Goal: Information Seeking & Learning: Find specific fact

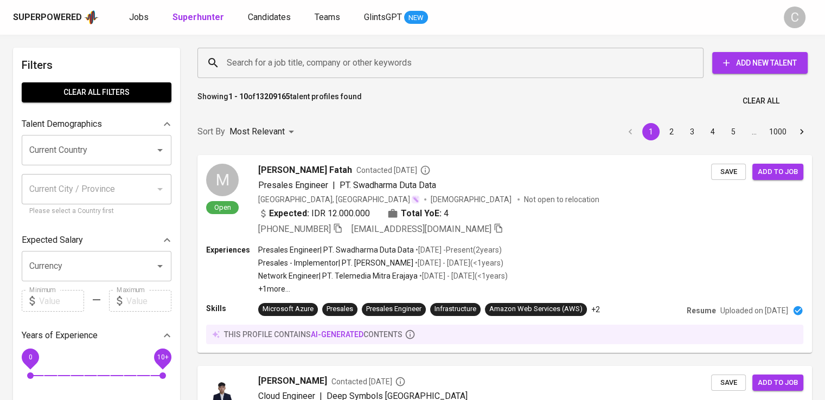
click at [291, 68] on input "Search for a job title, company or other keywords" at bounding box center [453, 63] width 459 height 21
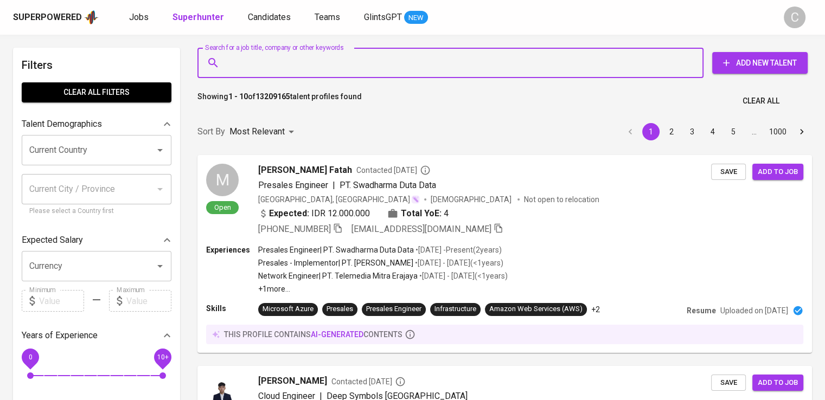
click at [291, 68] on input "Search for a job title, company or other keywords" at bounding box center [453, 63] width 459 height 21
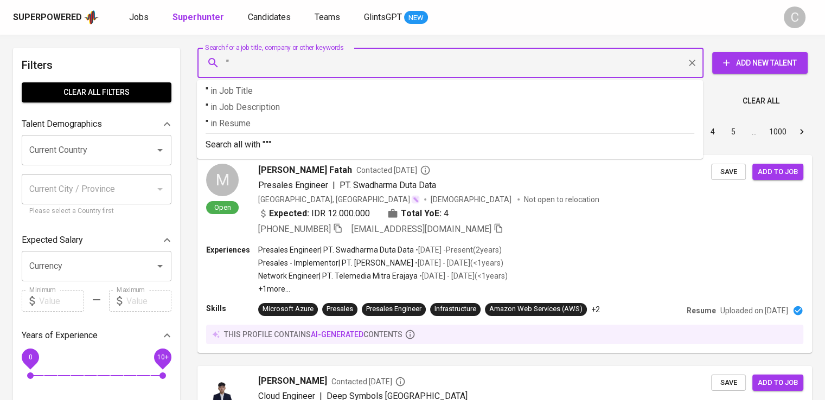
paste input "TAGFLOW AI"
type input ""TAGFLOW AI""
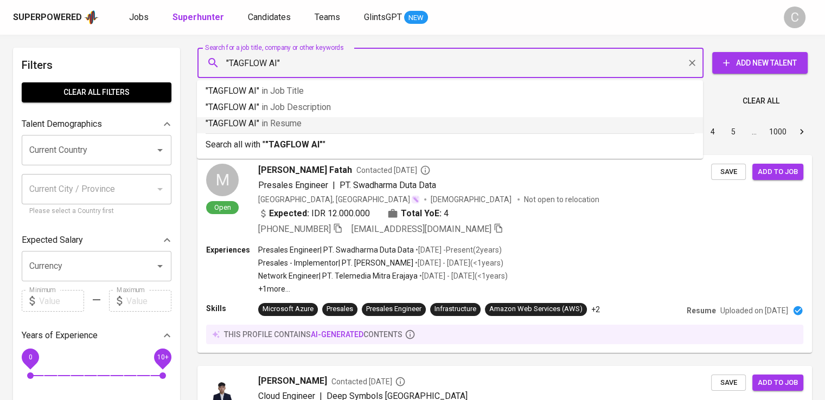
click at [326, 121] on p ""TAGFLOW AI" in Resume" at bounding box center [450, 123] width 489 height 13
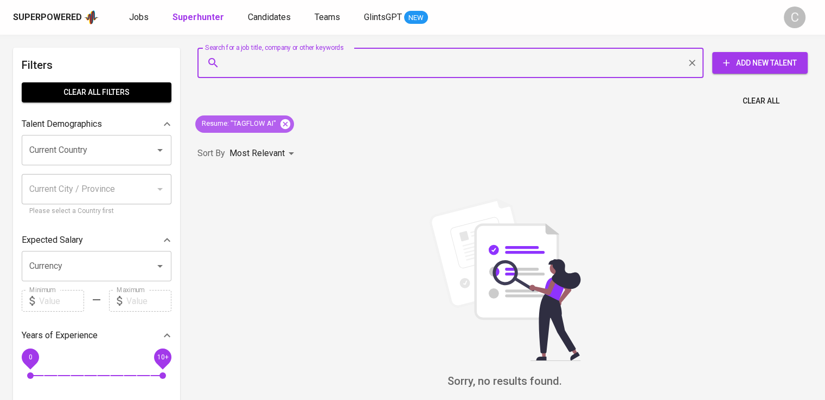
click at [286, 126] on icon at bounding box center [286, 124] width 10 height 10
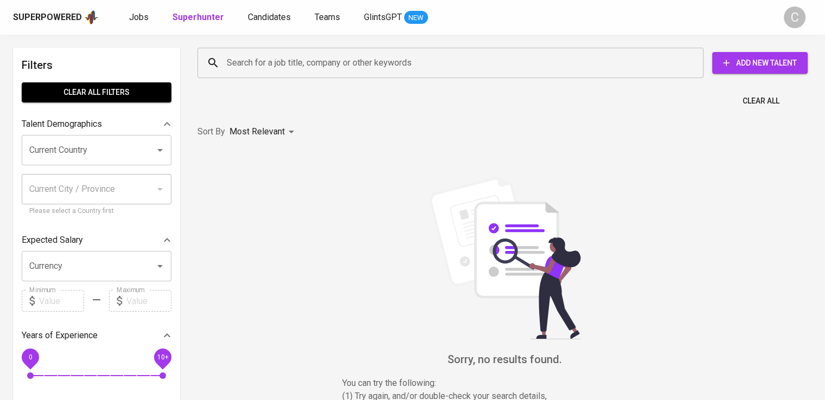
click at [326, 61] on input "Search for a job title, company or other keywords" at bounding box center [453, 63] width 459 height 21
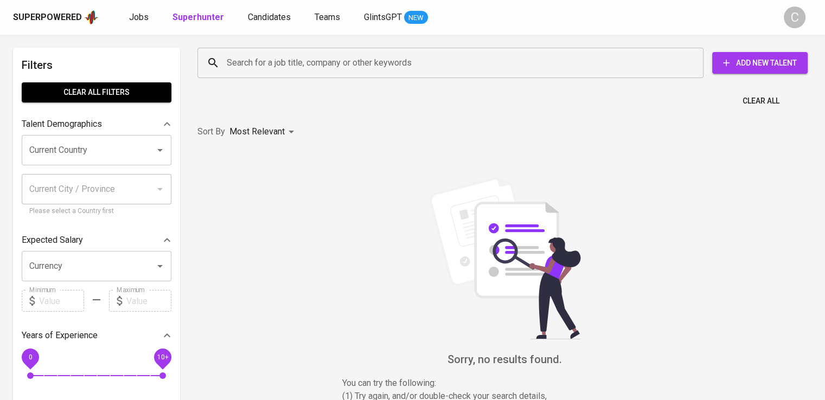
click at [326, 61] on input "Search for a job title, company or other keywords" at bounding box center [453, 63] width 459 height 21
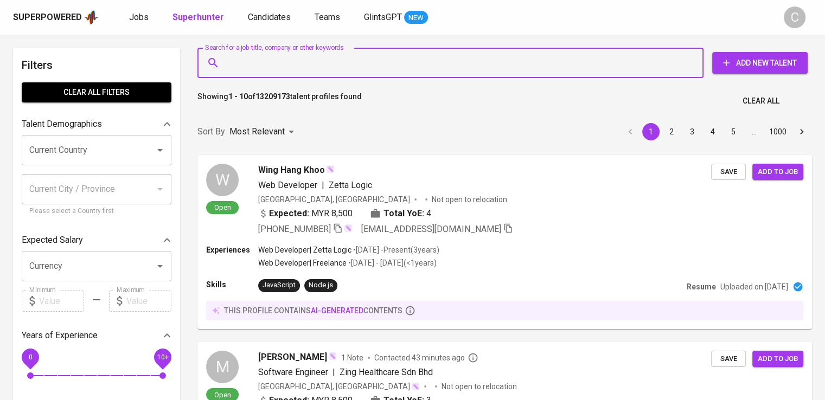
click at [326, 61] on input "Search for a job title, company or other keywords" at bounding box center [453, 63] width 459 height 21
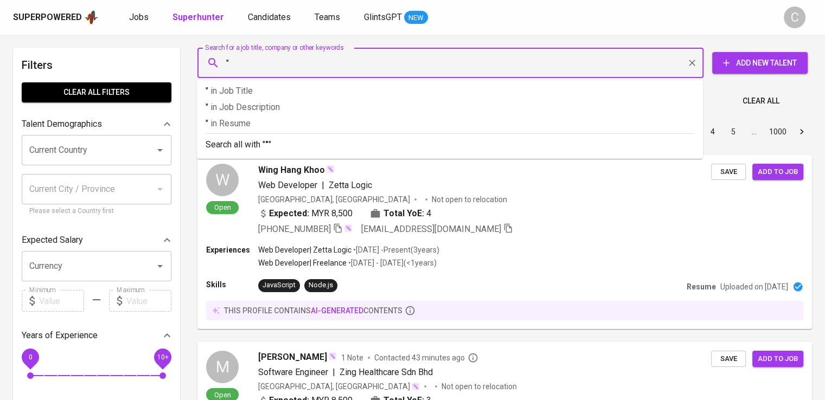
paste input "Katsushiro Indonesia"
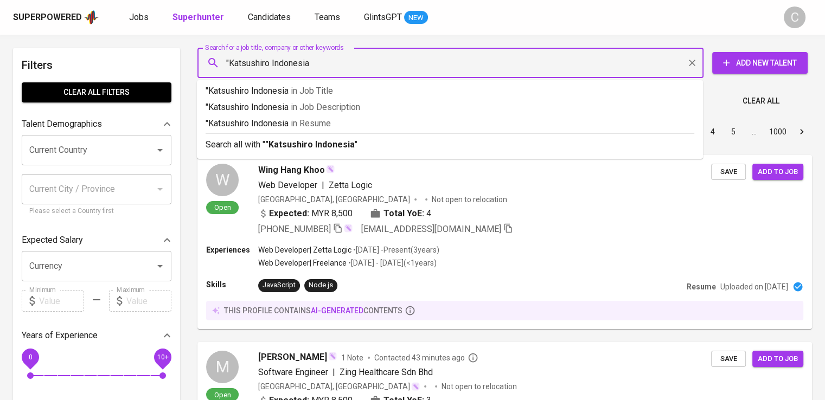
type input ""Katsushiro Indonesia""
click at [330, 120] on span "in [GEOGRAPHIC_DATA]" at bounding box center [313, 123] width 40 height 10
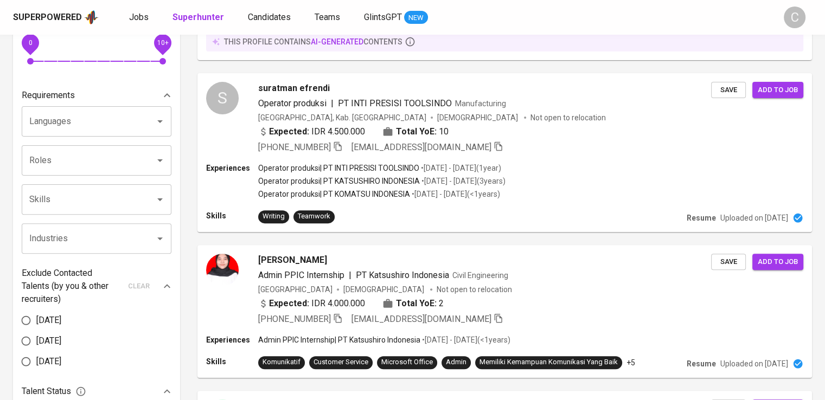
scroll to position [1469, 0]
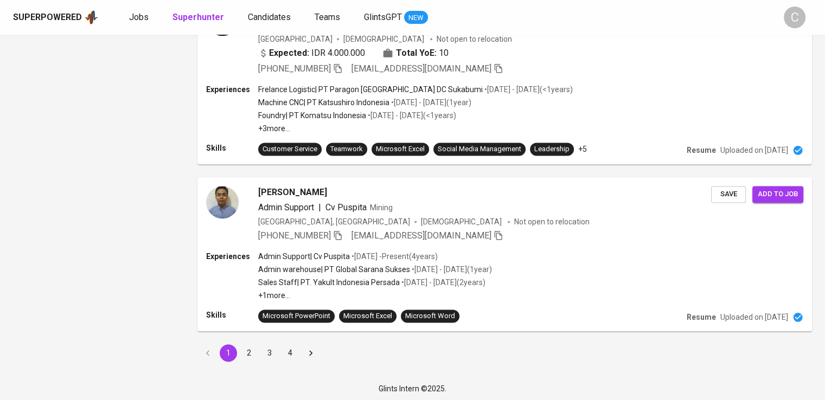
click at [247, 348] on button "2" at bounding box center [248, 353] width 17 height 17
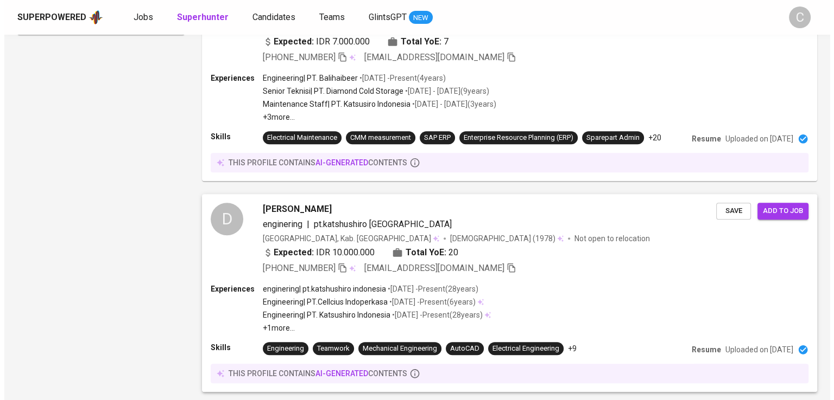
scroll to position [912, 0]
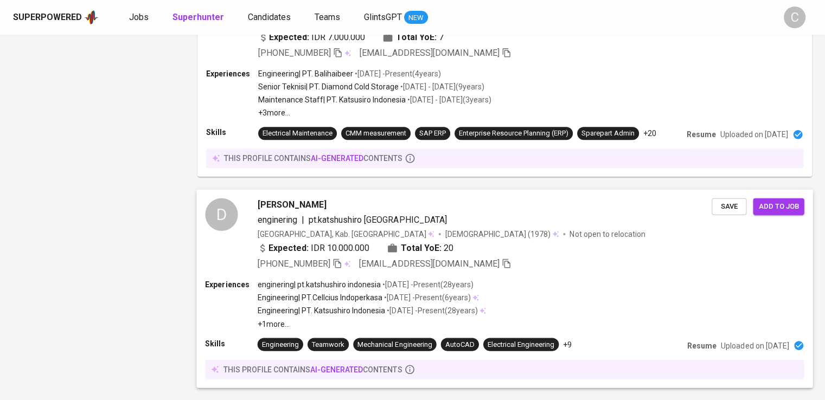
click at [322, 285] on p "enginering | pt.katshushiro indonesia" at bounding box center [320, 284] width 124 height 11
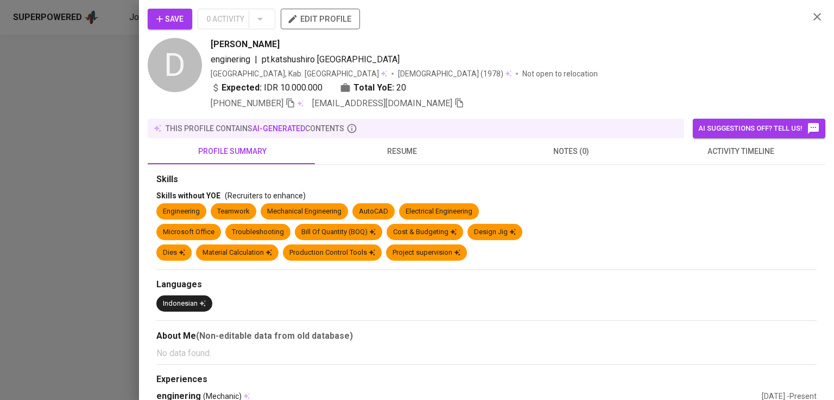
drag, startPoint x: 282, startPoint y: 44, endPoint x: 206, endPoint y: 44, distance: 76.0
click at [206, 44] on div "D [PERSON_NAME] enginering | pt.katshushiro [GEOGRAPHIC_DATA] [GEOGRAPHIC_DATA]…" at bounding box center [474, 74] width 652 height 72
copy span "[PERSON_NAME]"
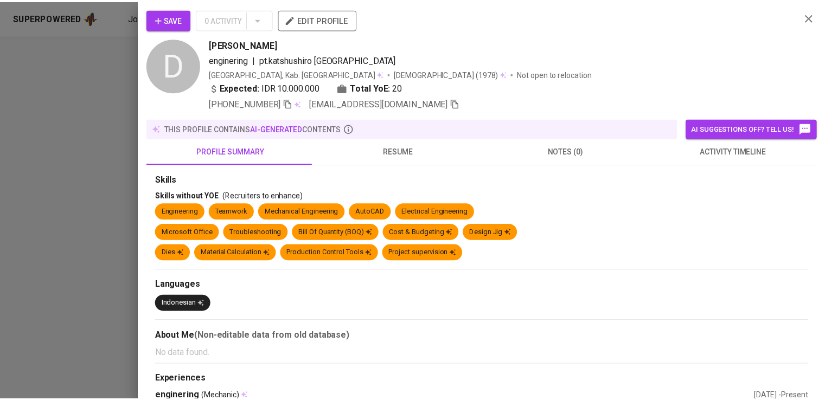
scroll to position [912, 0]
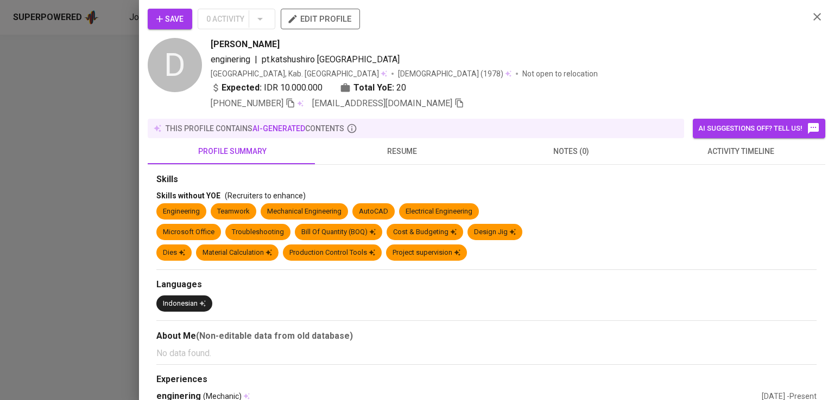
click at [87, 151] on div at bounding box center [417, 200] width 834 height 400
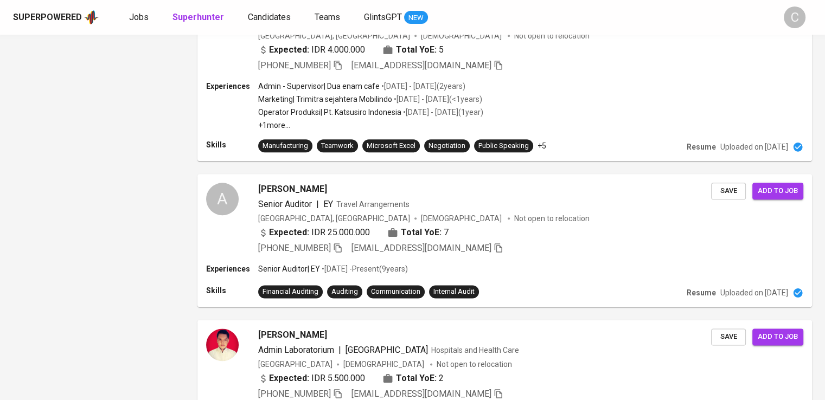
scroll to position [1443, 0]
